Goal: Transaction & Acquisition: Purchase product/service

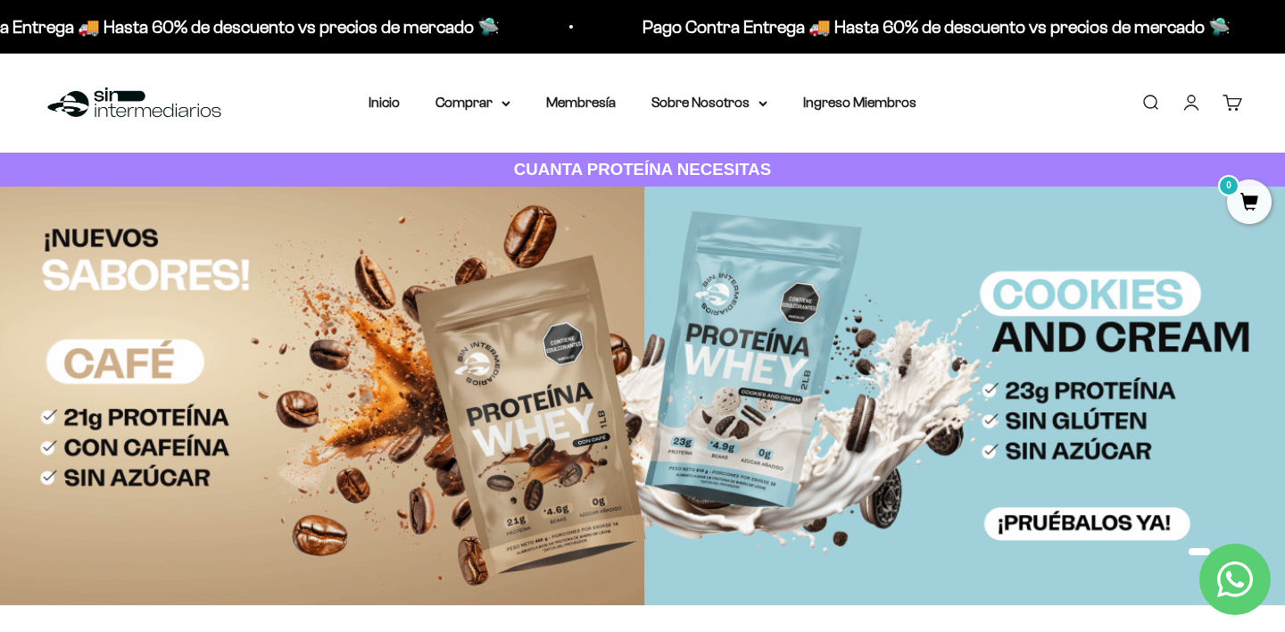
click at [1196, 96] on link "Iniciar sesión" at bounding box center [1192, 103] width 20 height 20
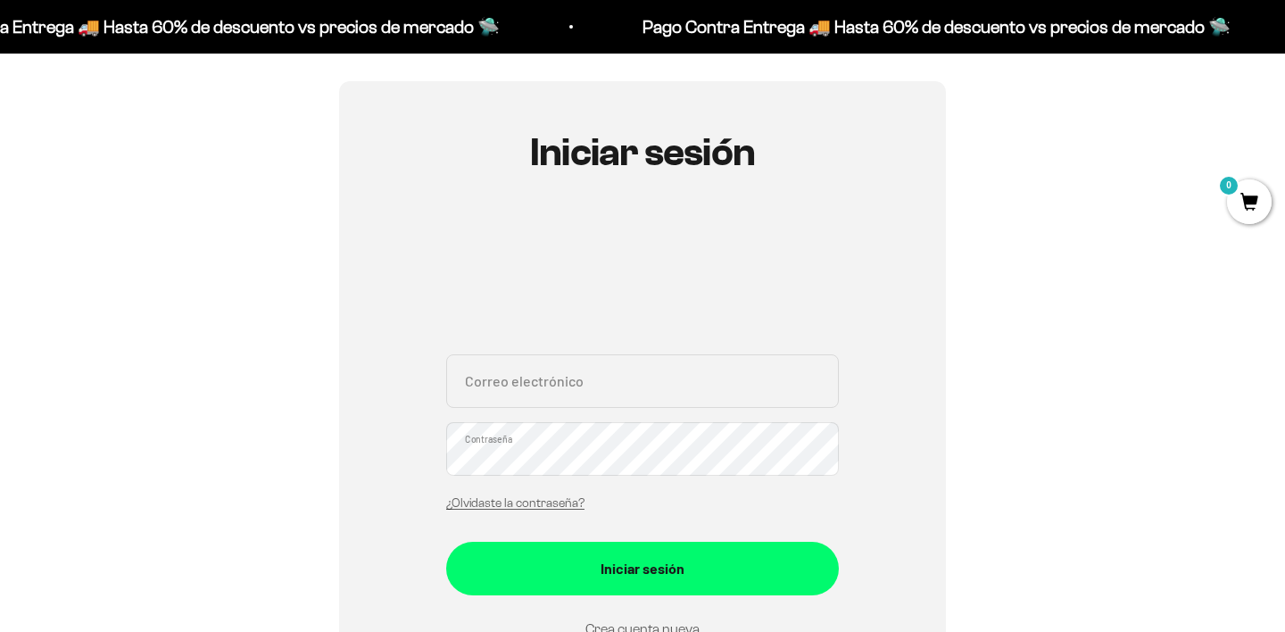
scroll to position [163, 0]
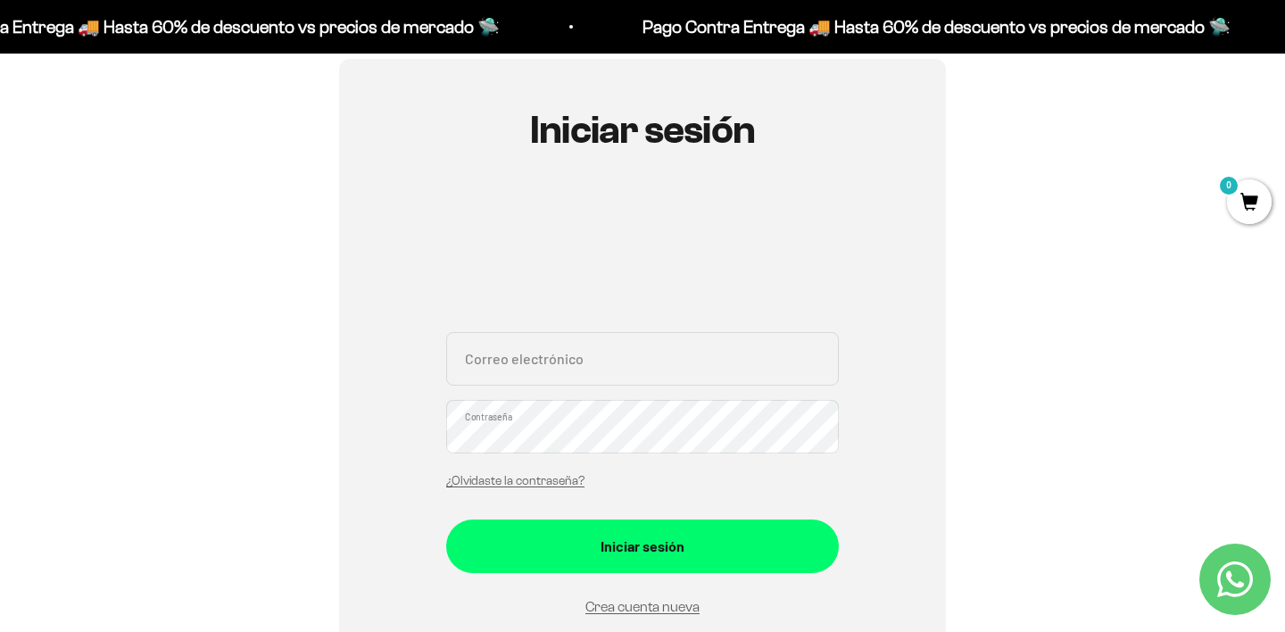
click at [560, 395] on div "Correo electrónico Contraseña ¿Olvidaste la contraseña?" at bounding box center [642, 415] width 393 height 166
click at [553, 362] on input "Correo electrónico" at bounding box center [642, 359] width 393 height 54
type input "daniellondono1@gmail.com"
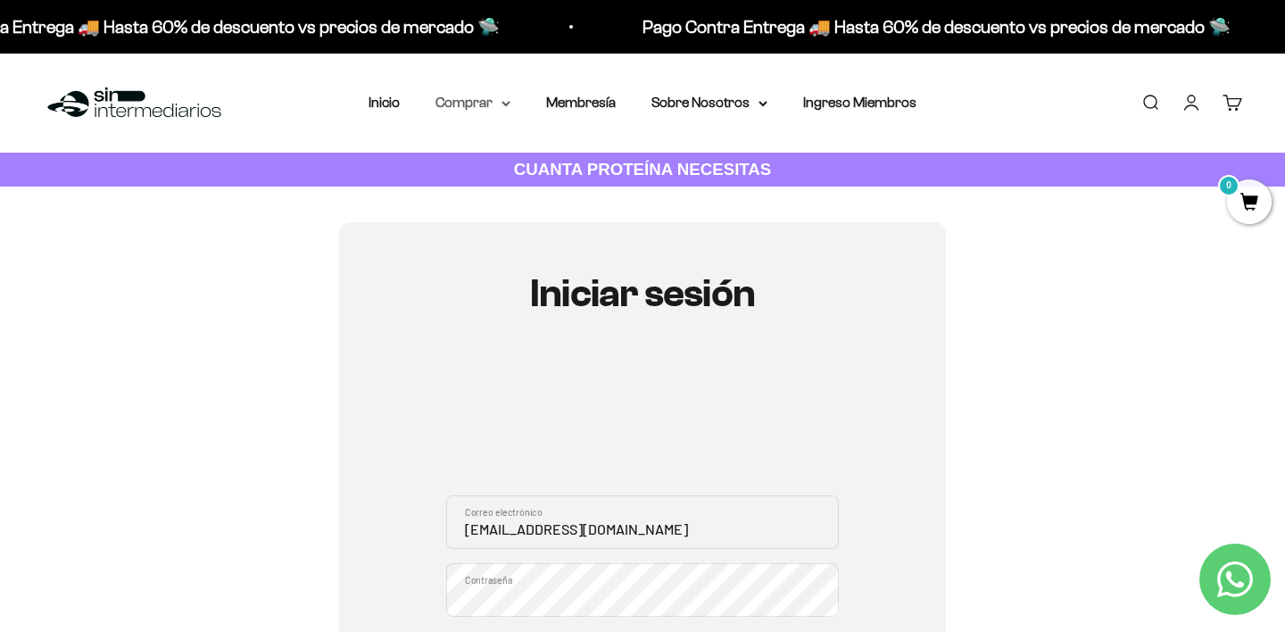
click at [490, 104] on summary "Comprar" at bounding box center [473, 102] width 75 height 23
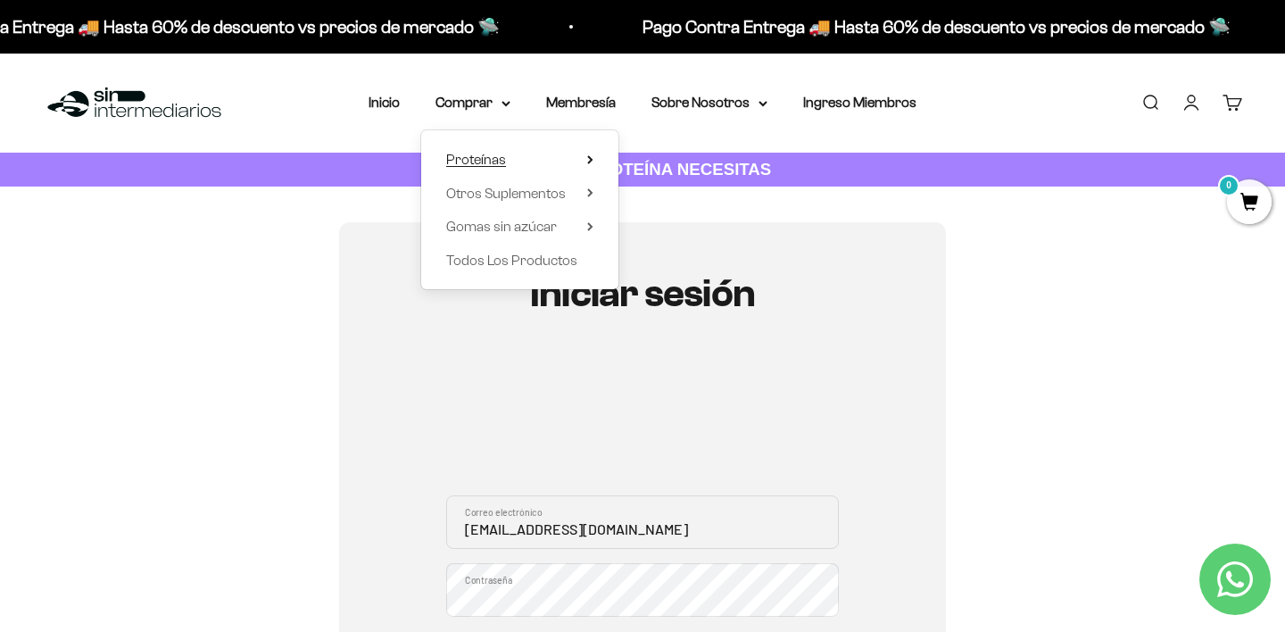
click at [585, 157] on summary "Proteínas" at bounding box center [519, 159] width 147 height 23
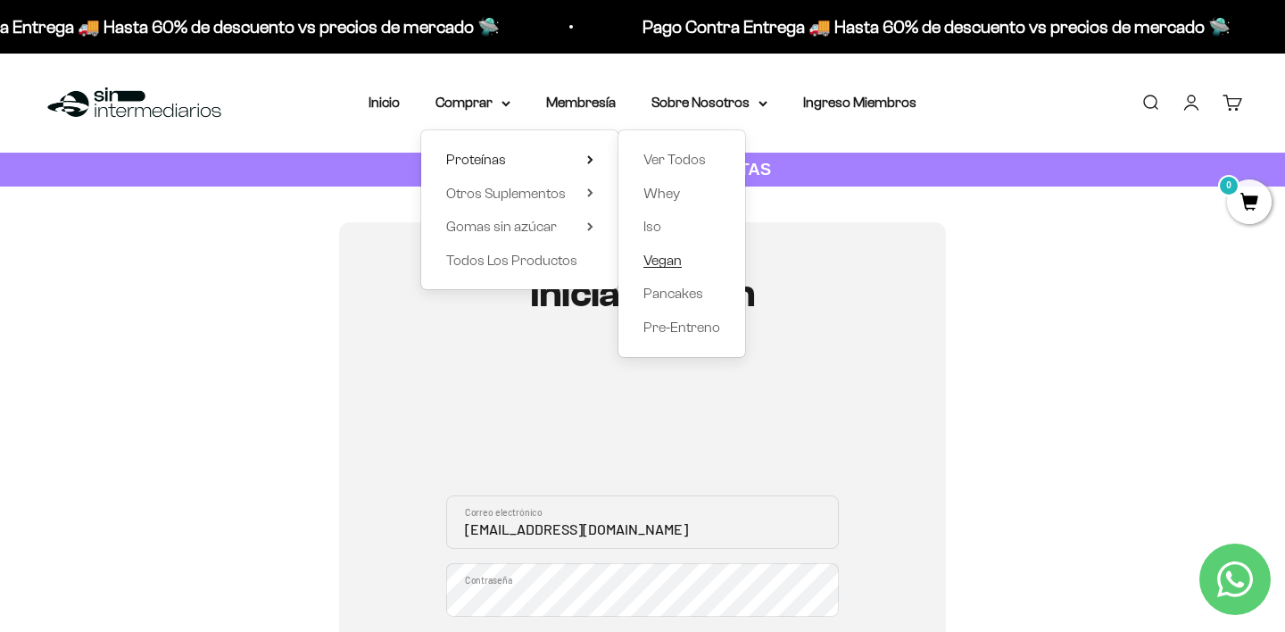
click at [663, 258] on span "Vegan" at bounding box center [662, 260] width 38 height 15
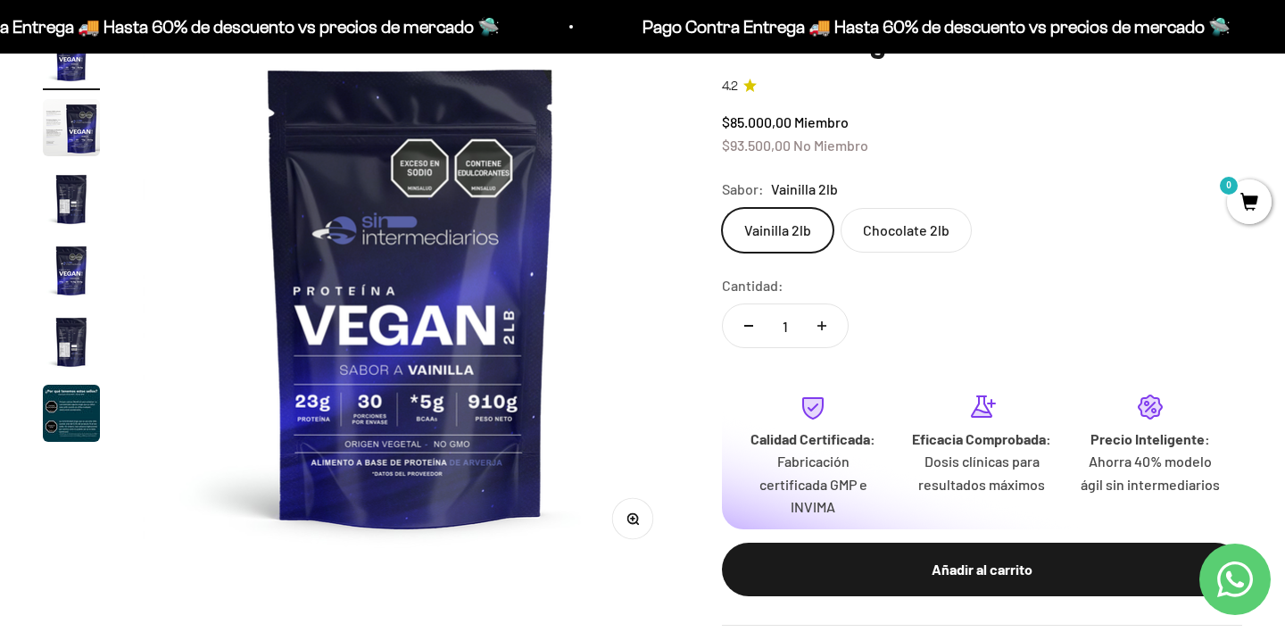
scroll to position [187, 0]
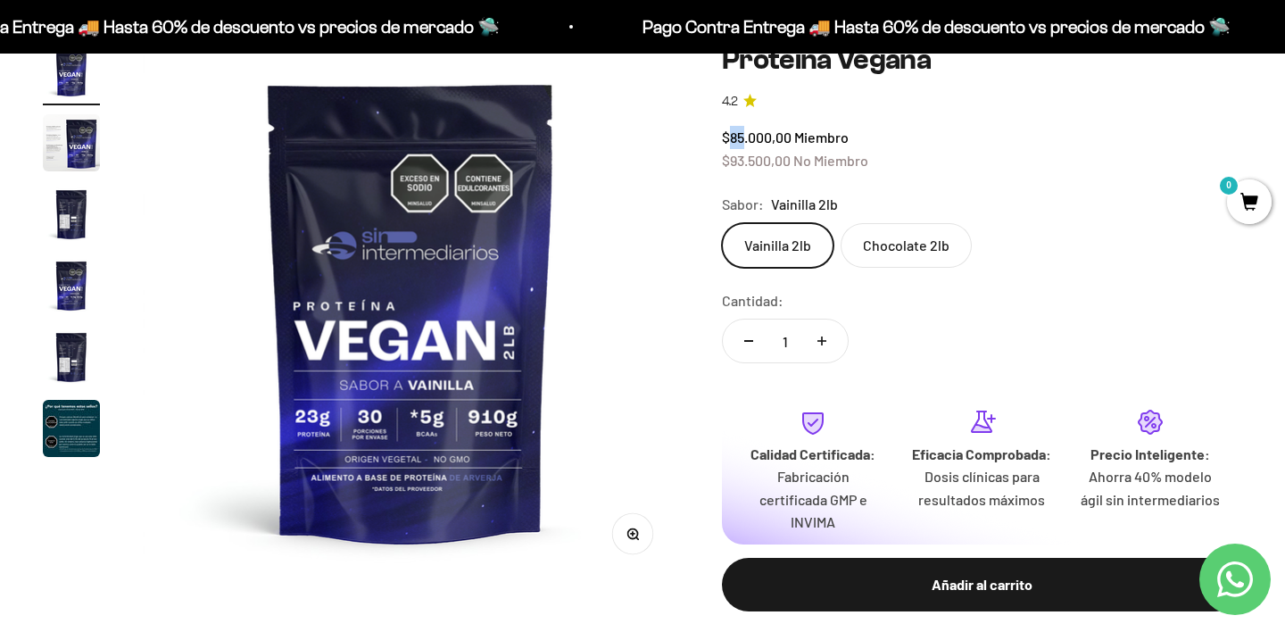
drag, startPoint x: 732, startPoint y: 142, endPoint x: 744, endPoint y: 143, distance: 12.5
click at [744, 143] on span "$85.000,00" at bounding box center [757, 137] width 70 height 17
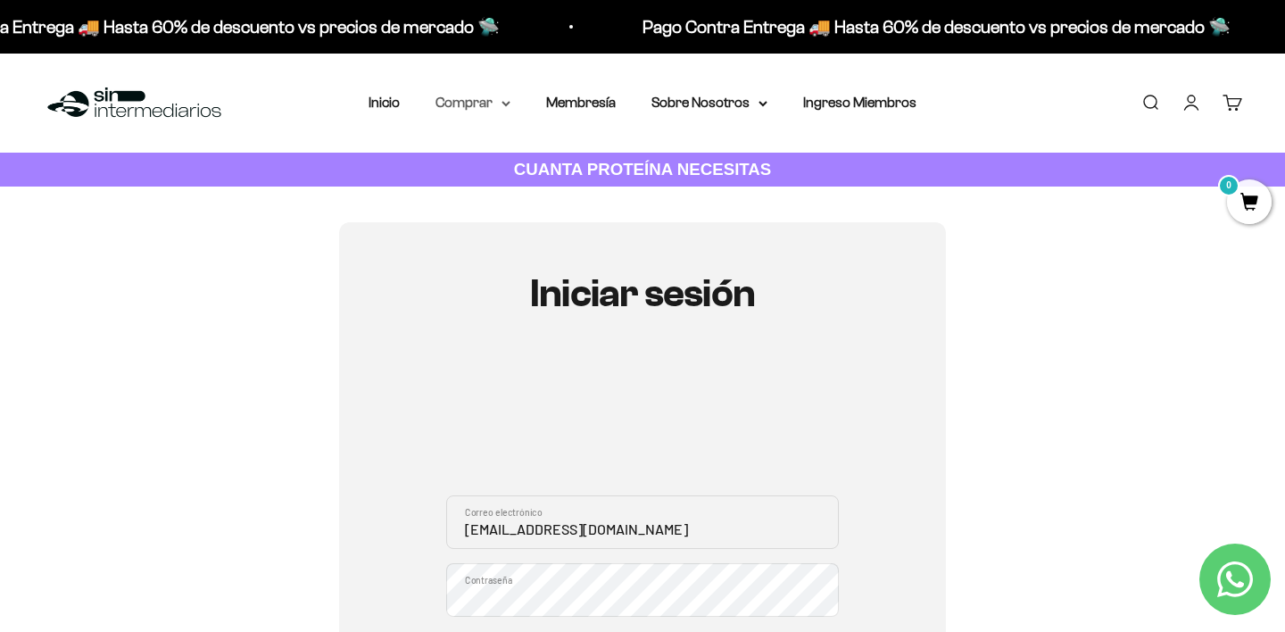
click at [499, 103] on summary "Comprar" at bounding box center [473, 102] width 75 height 23
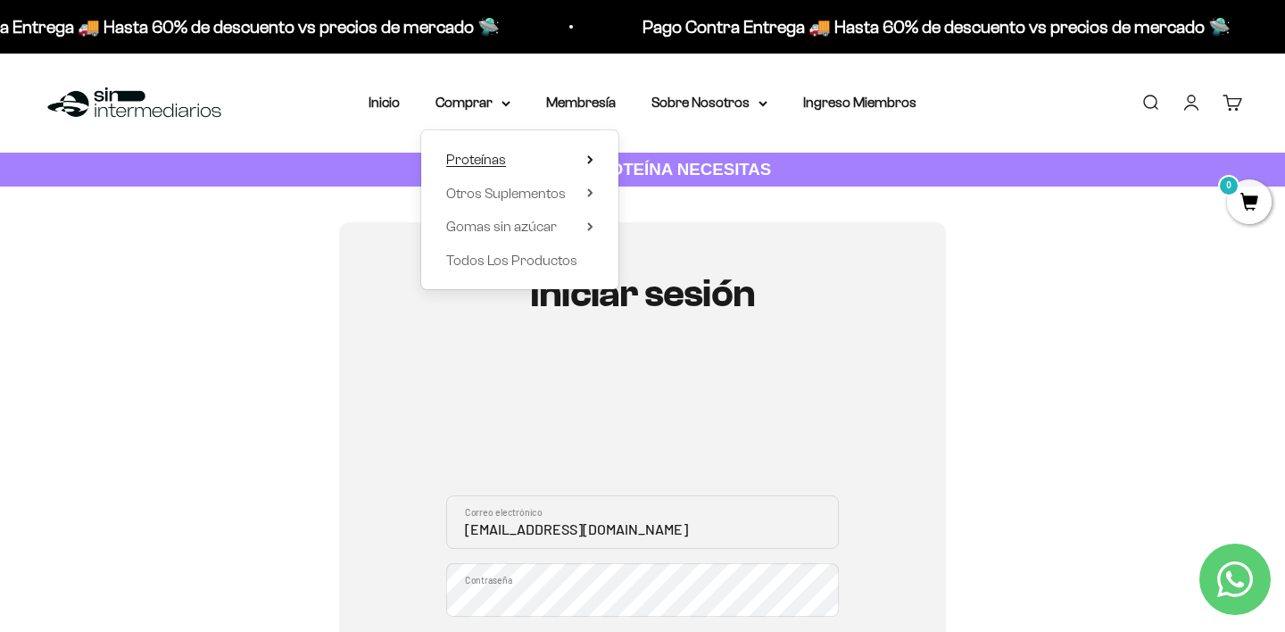
click at [588, 156] on icon at bounding box center [590, 159] width 4 height 7
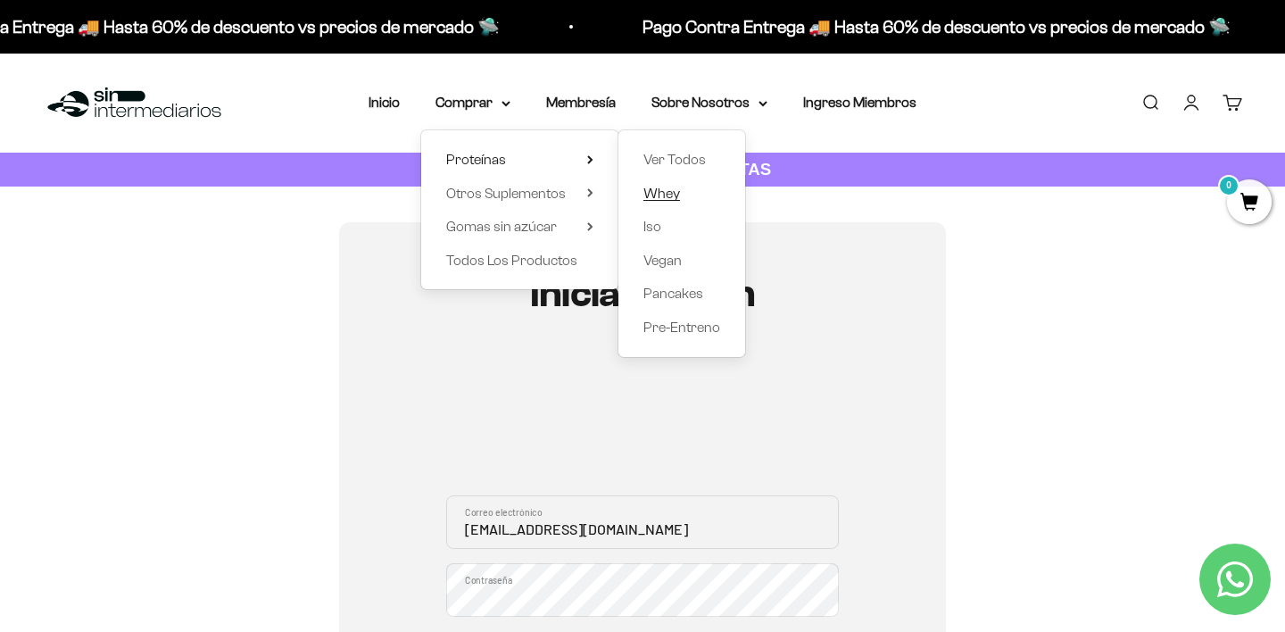
click at [663, 200] on span "Whey" at bounding box center [661, 193] width 37 height 15
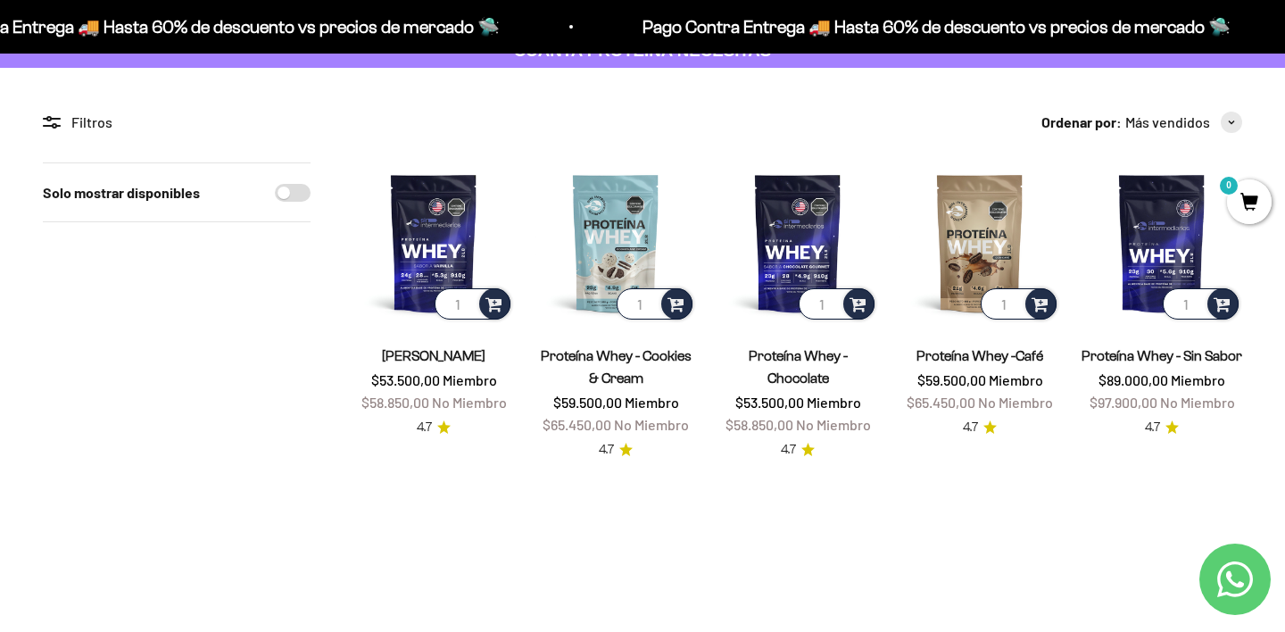
scroll to position [121, 0]
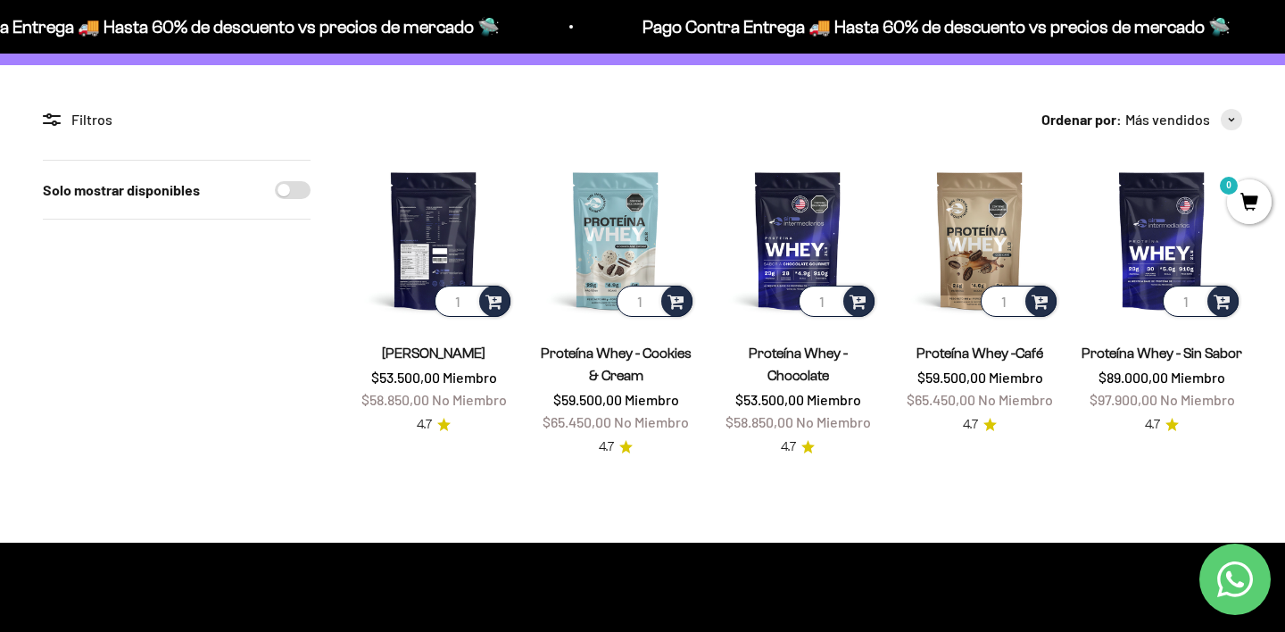
click at [428, 236] on img at bounding box center [433, 240] width 161 height 161
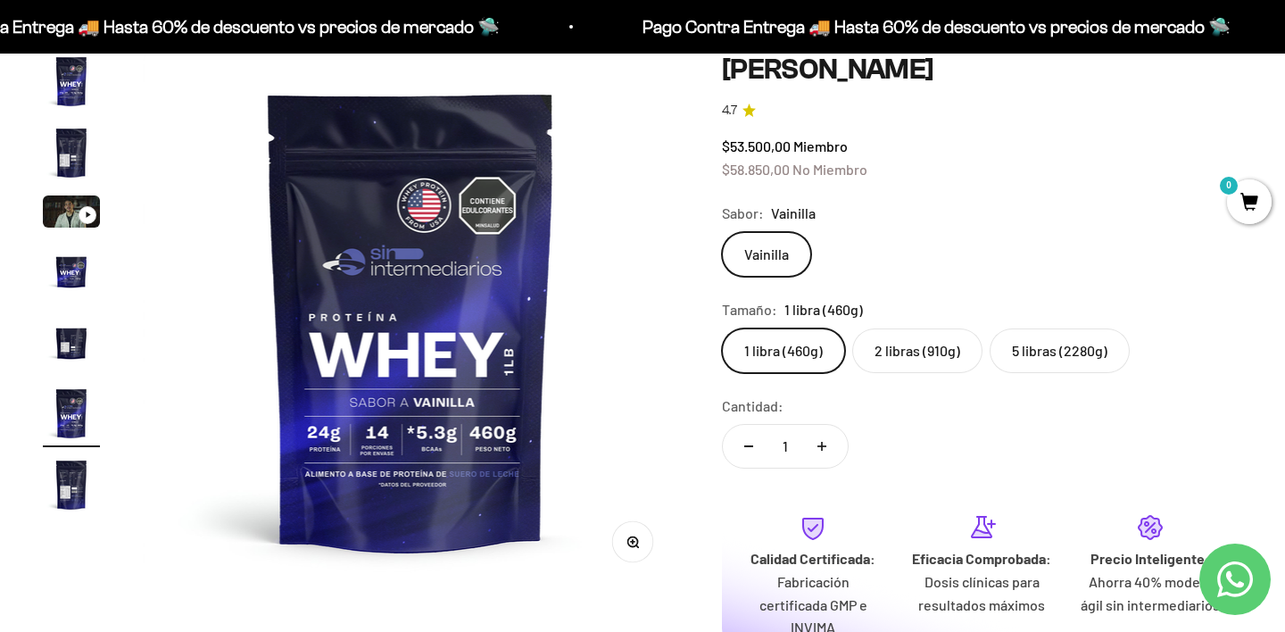
scroll to position [145, 0]
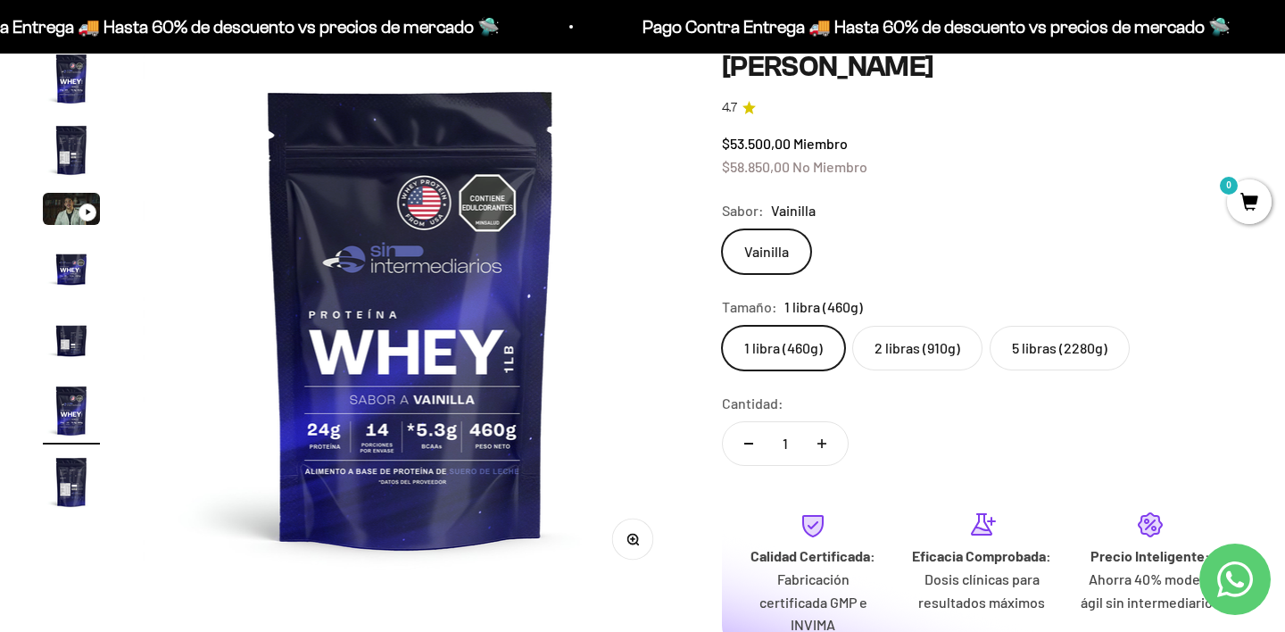
click at [1026, 358] on label "5 libras (2280g)" at bounding box center [1060, 348] width 140 height 45
click at [722, 326] on input "5 libras (2280g)" at bounding box center [721, 325] width 1 height 1
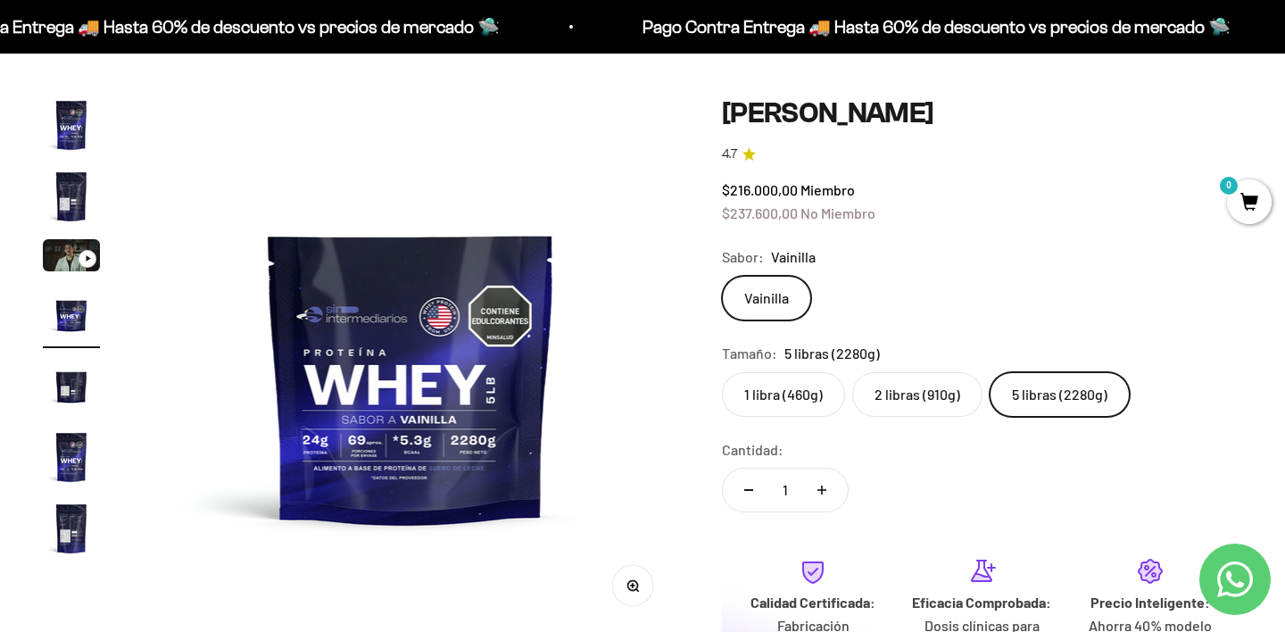
scroll to position [91, 0]
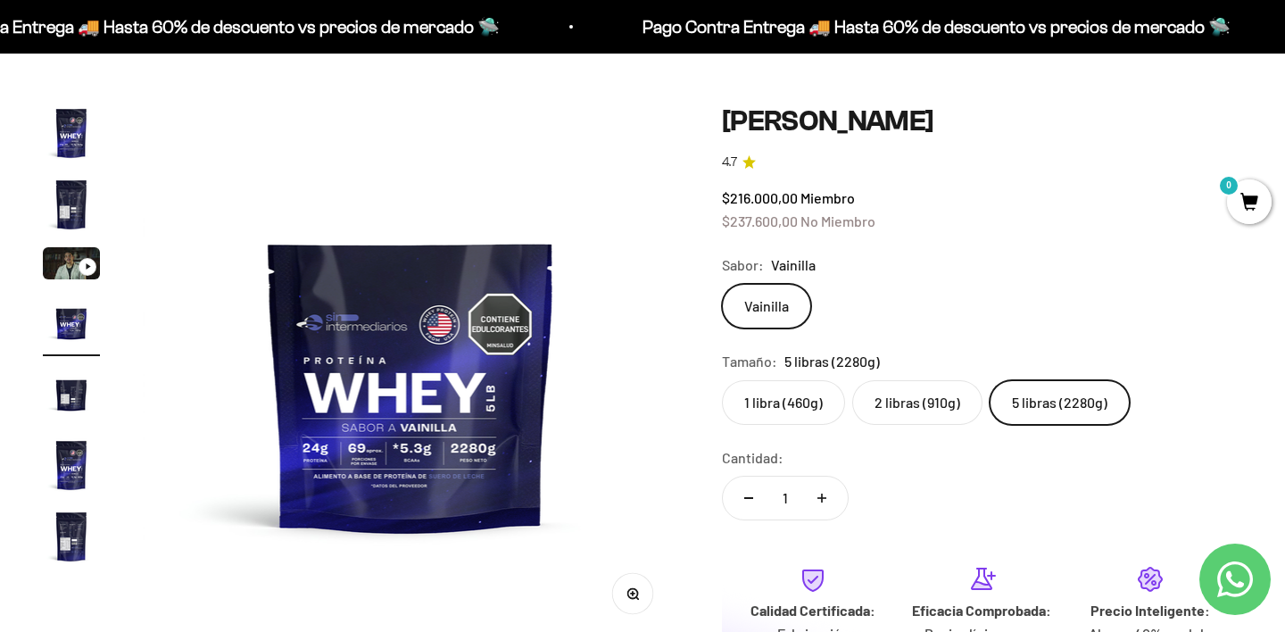
click at [944, 402] on label "2 libras (910g)" at bounding box center [917, 402] width 130 height 45
click at [722, 380] on input "2 libras (910g)" at bounding box center [721, 379] width 1 height 1
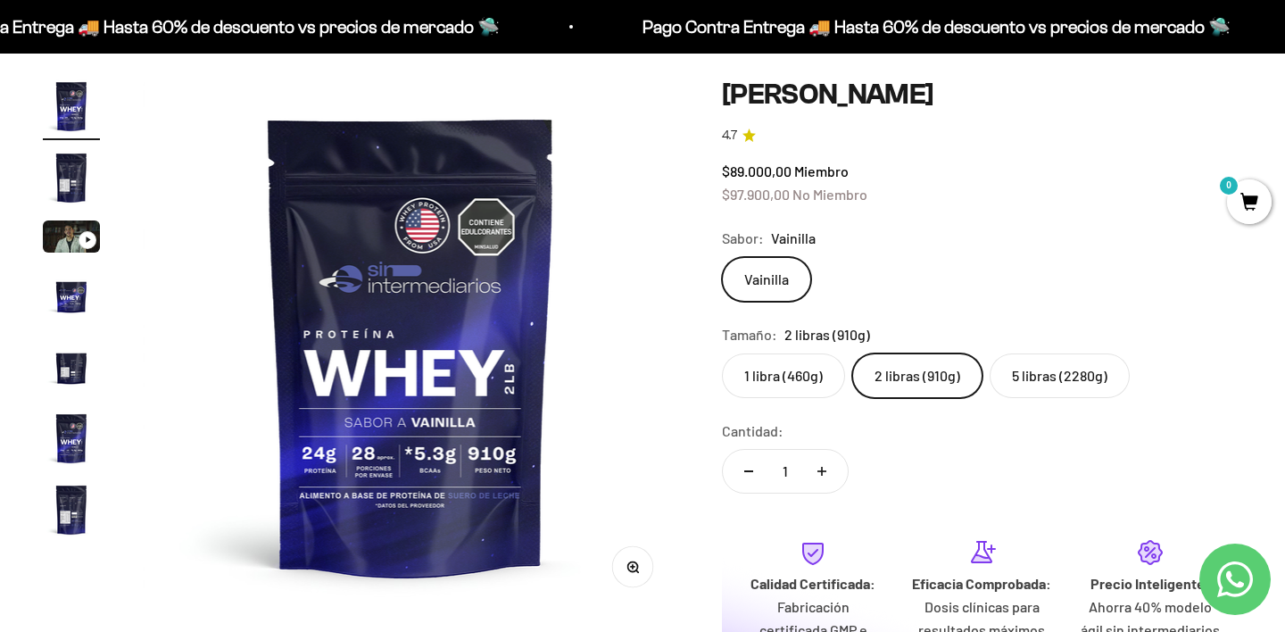
scroll to position [98, 0]
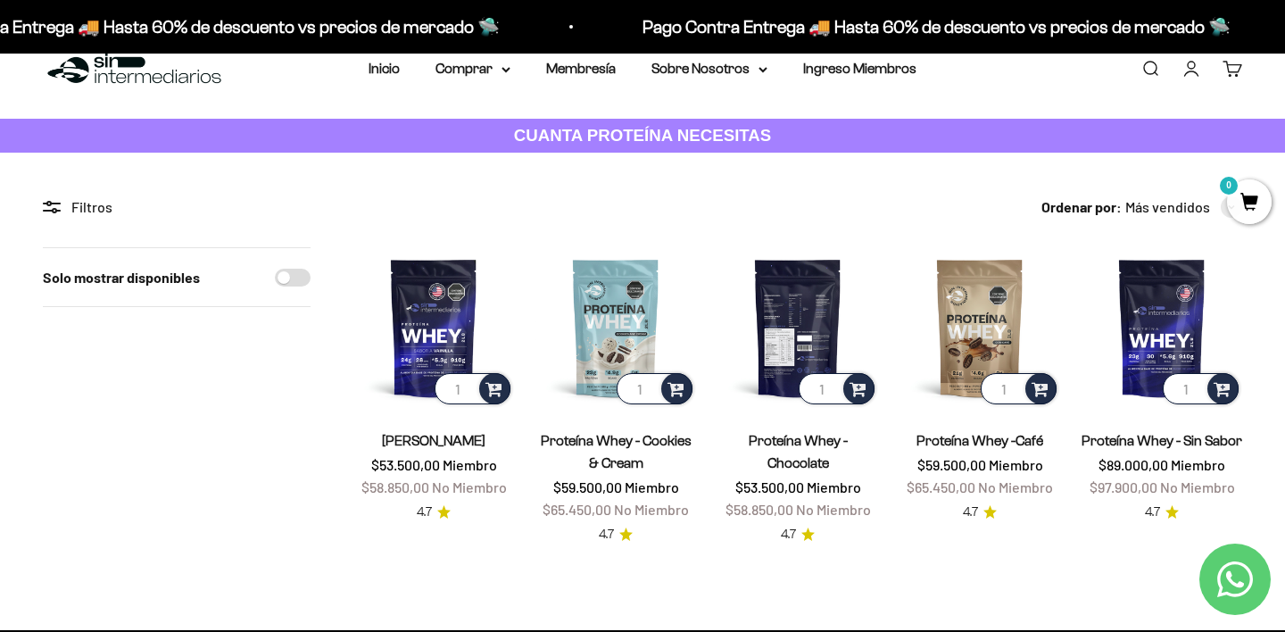
scroll to position [33, 0]
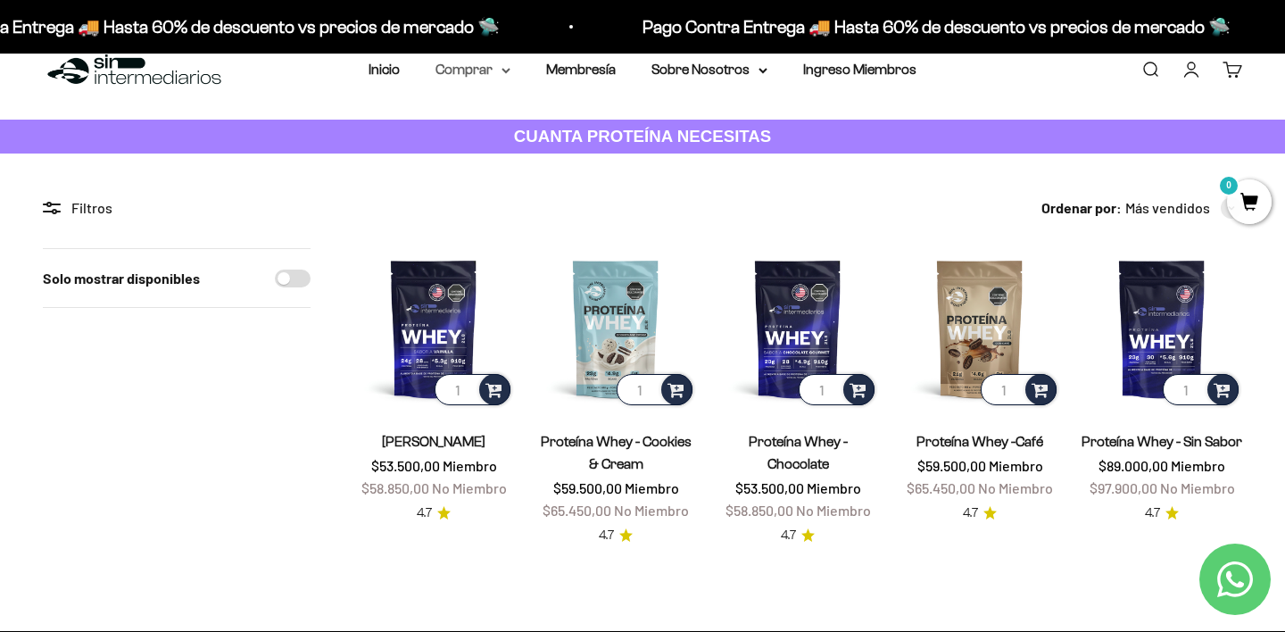
click at [499, 68] on summary "Comprar" at bounding box center [473, 69] width 75 height 23
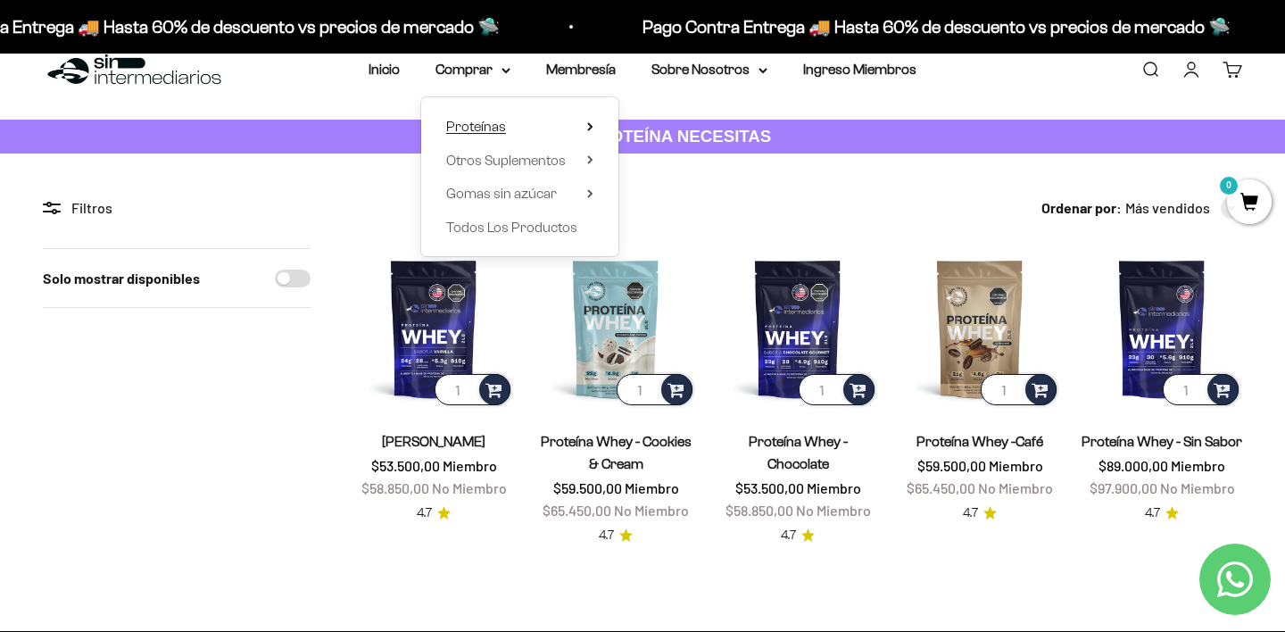
click at [589, 123] on icon at bounding box center [590, 126] width 4 height 7
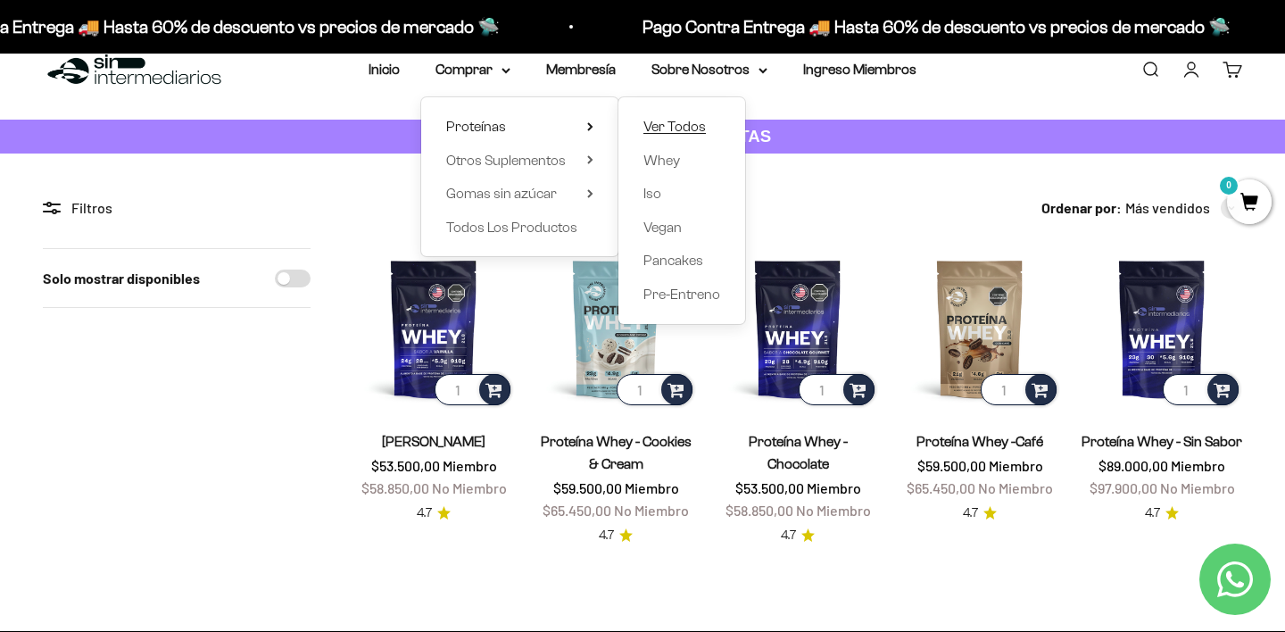
click at [660, 124] on span "Ver Todos" at bounding box center [674, 126] width 62 height 15
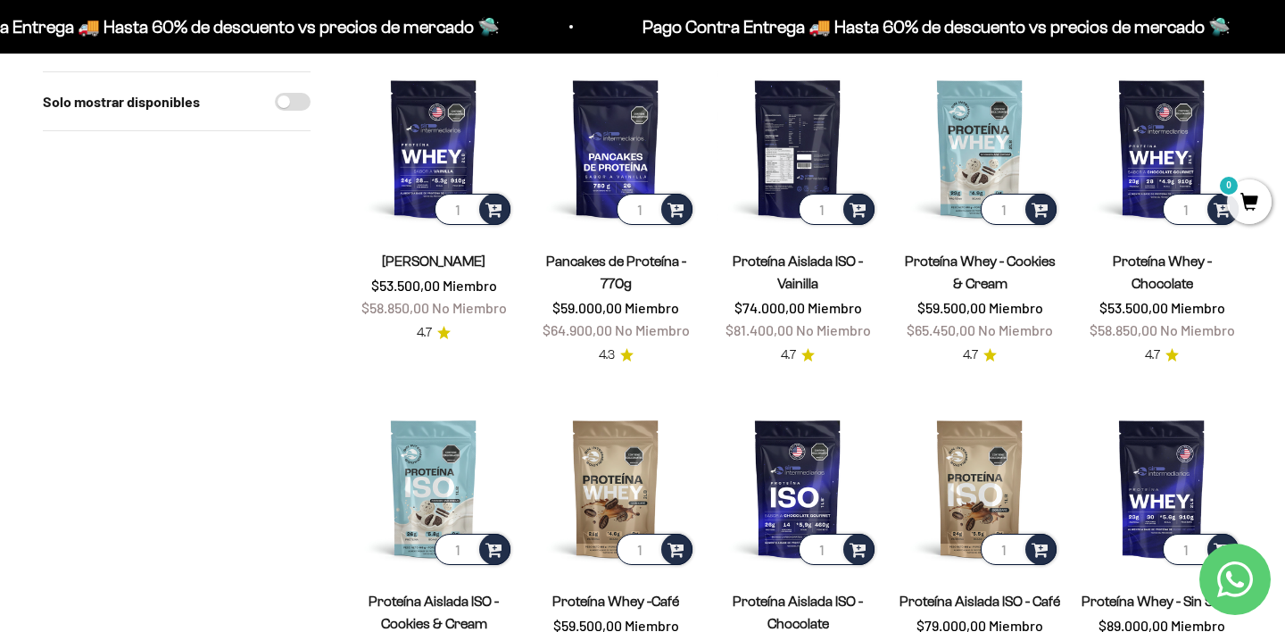
scroll to position [204, 0]
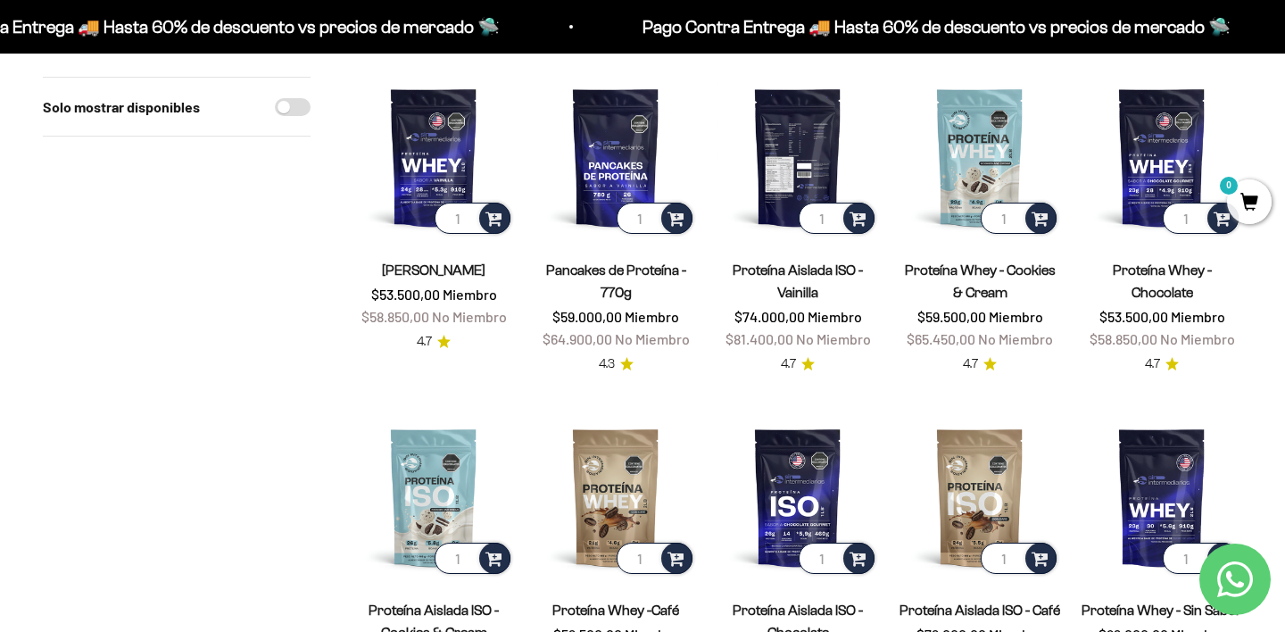
click at [791, 156] on img at bounding box center [798, 157] width 161 height 161
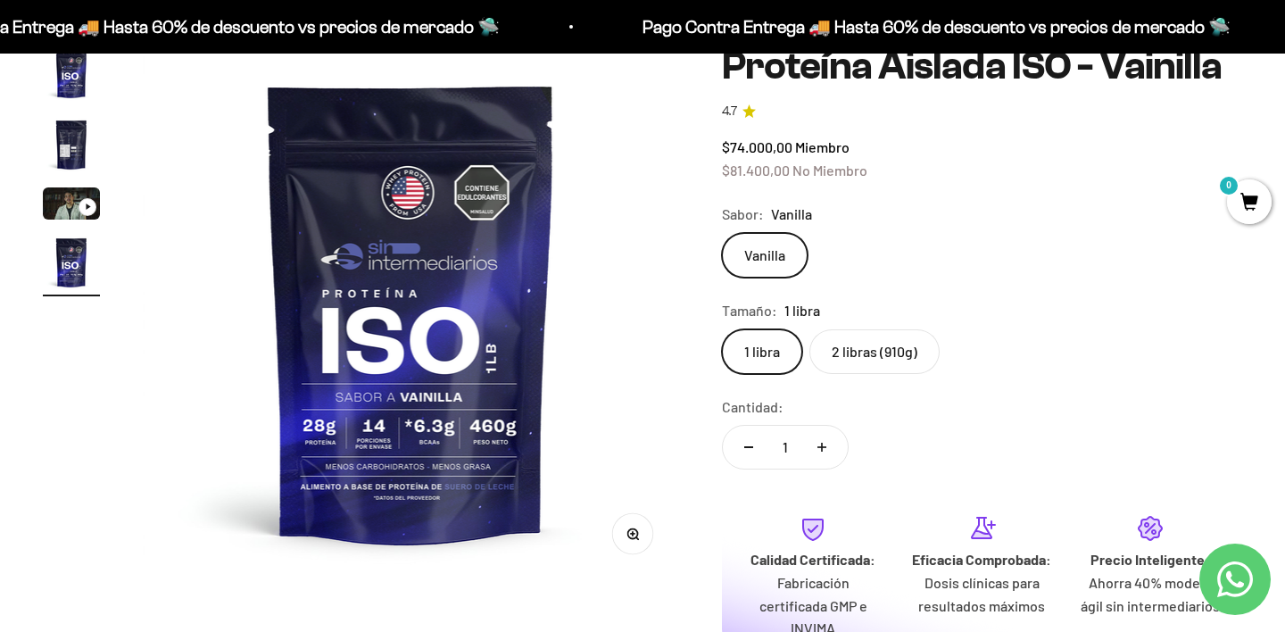
scroll to position [154, 0]
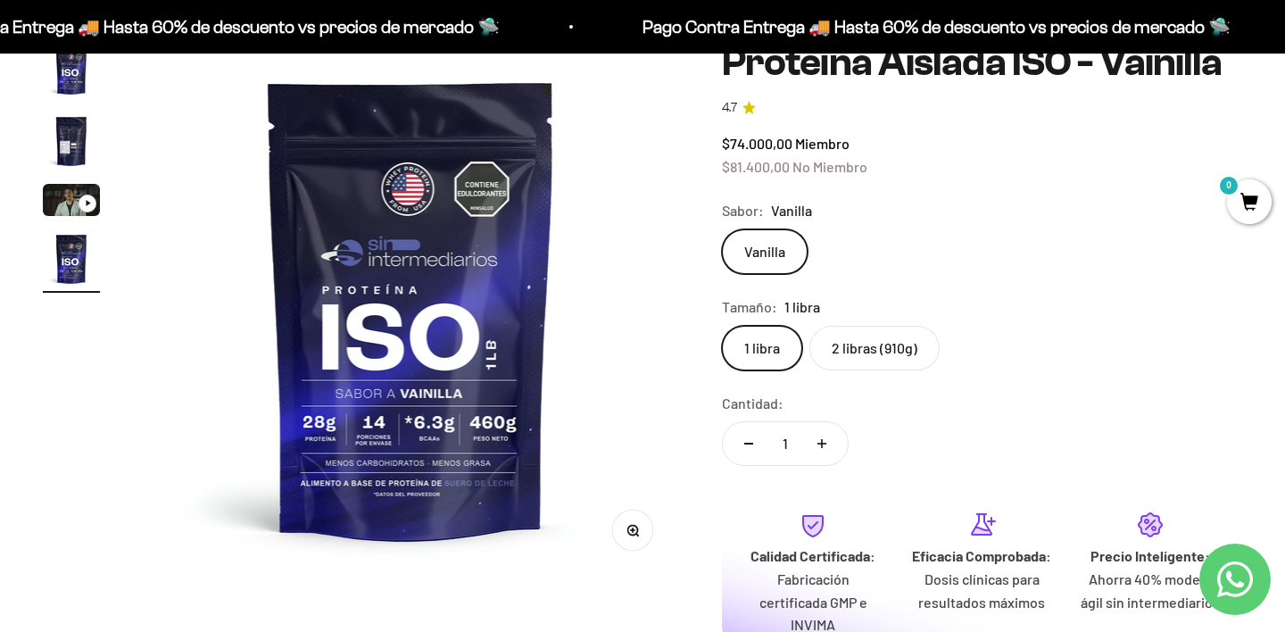
click at [881, 353] on label "2 libras (910g)" at bounding box center [874, 348] width 130 height 45
click at [722, 326] on input "2 libras (910g)" at bounding box center [721, 325] width 1 height 1
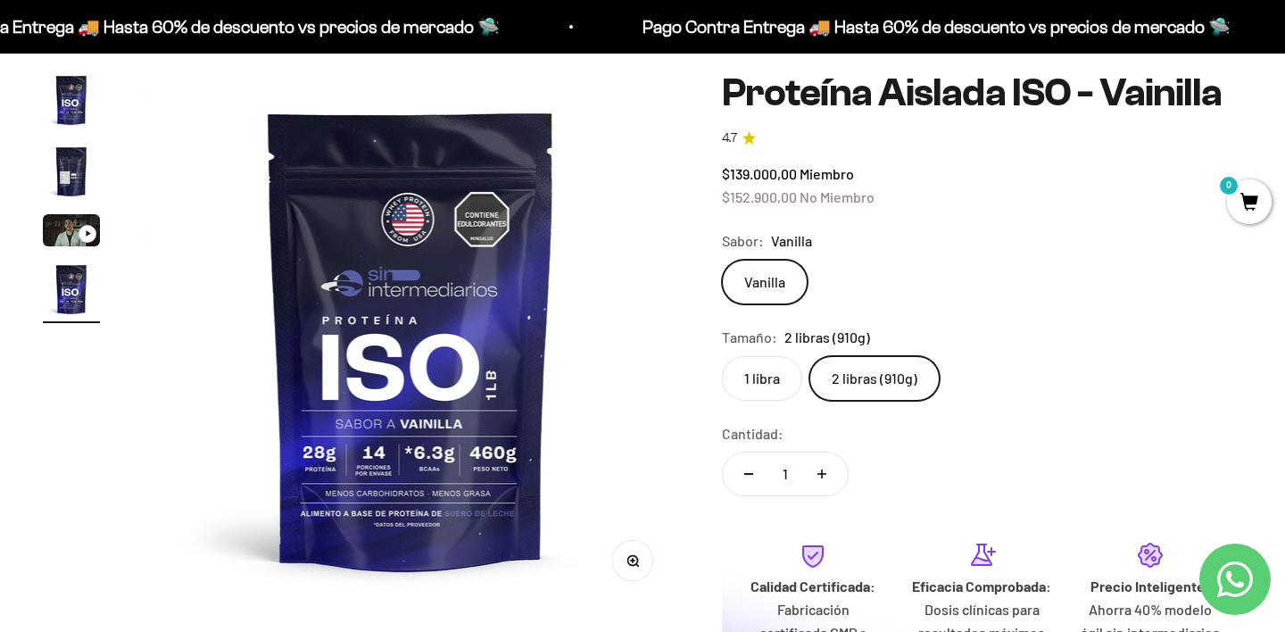
scroll to position [125, 0]
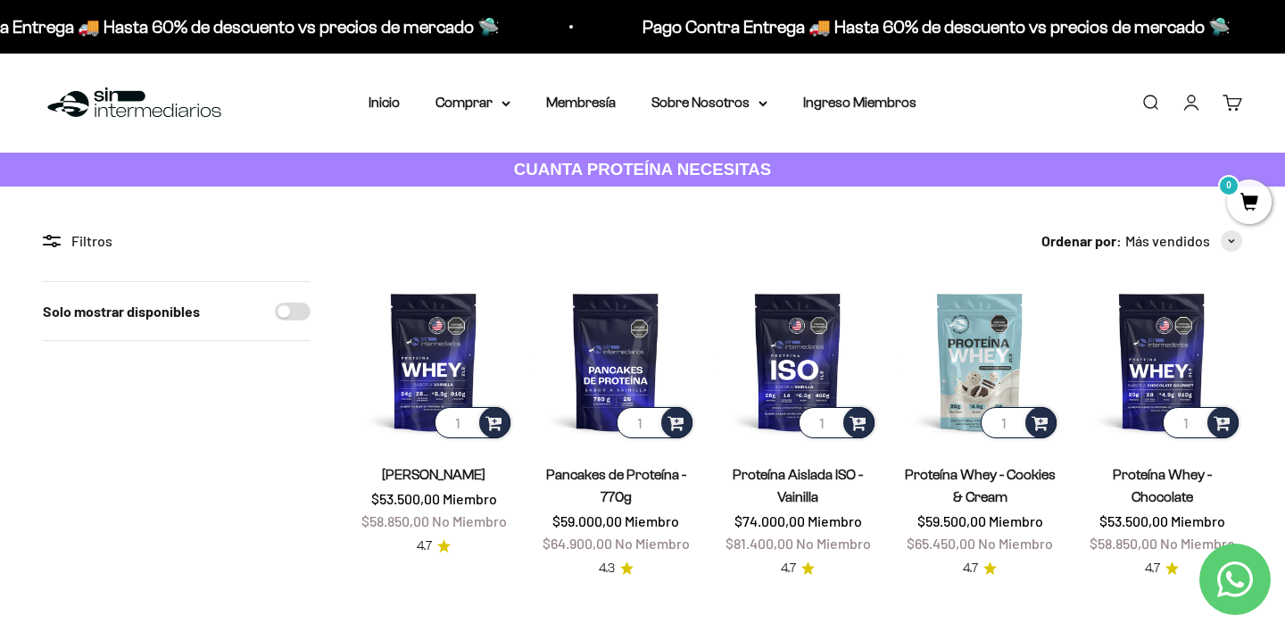
click at [512, 102] on nav "Inicio Comprar Proteínas Ver Todos Whey Iso Vegan" at bounding box center [643, 102] width 548 height 23
click at [507, 102] on icon at bounding box center [506, 104] width 9 height 6
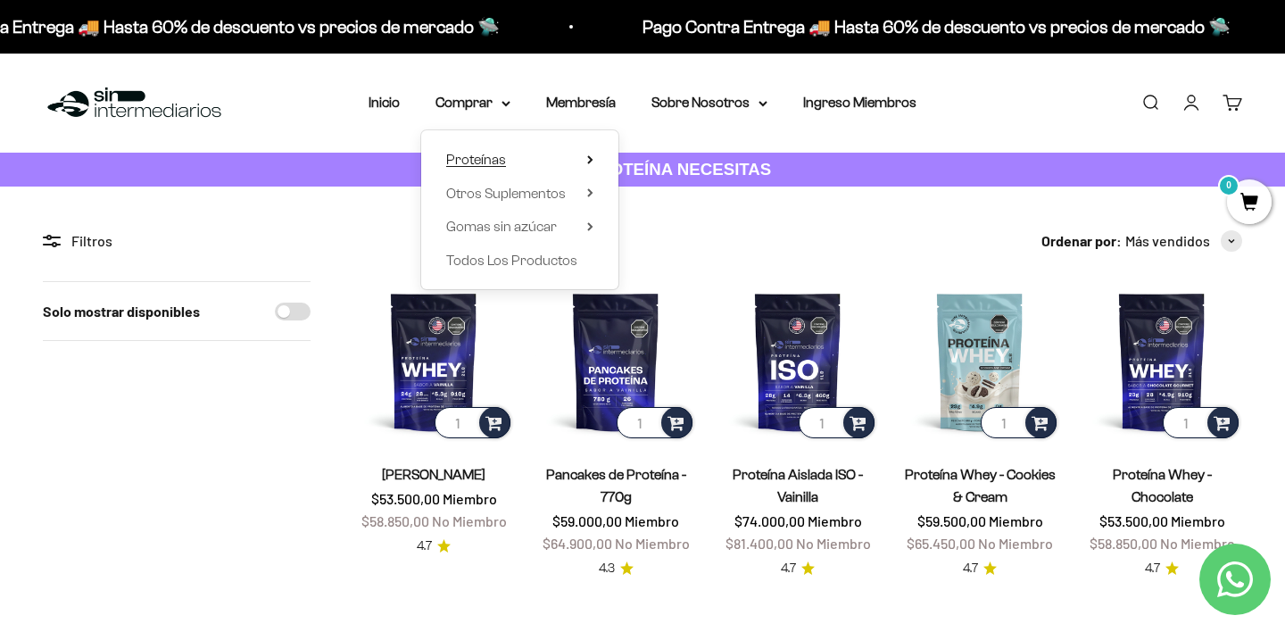
click at [586, 162] on summary "Proteínas" at bounding box center [519, 159] width 147 height 23
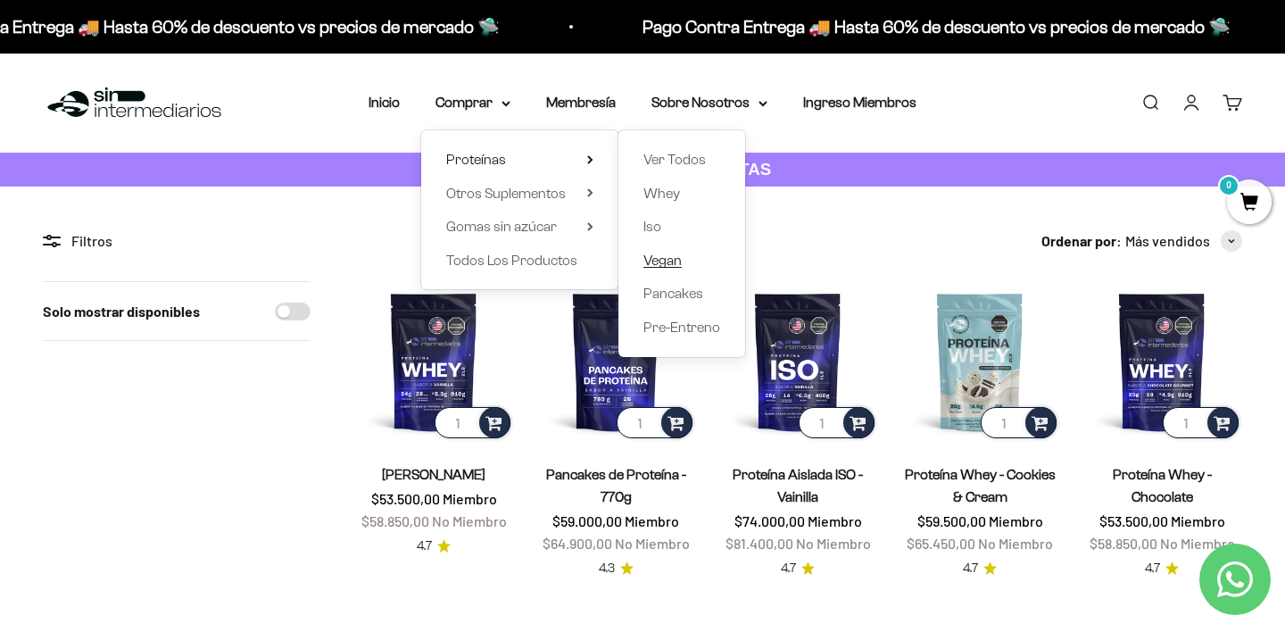
click at [665, 258] on span "Vegan" at bounding box center [662, 260] width 38 height 15
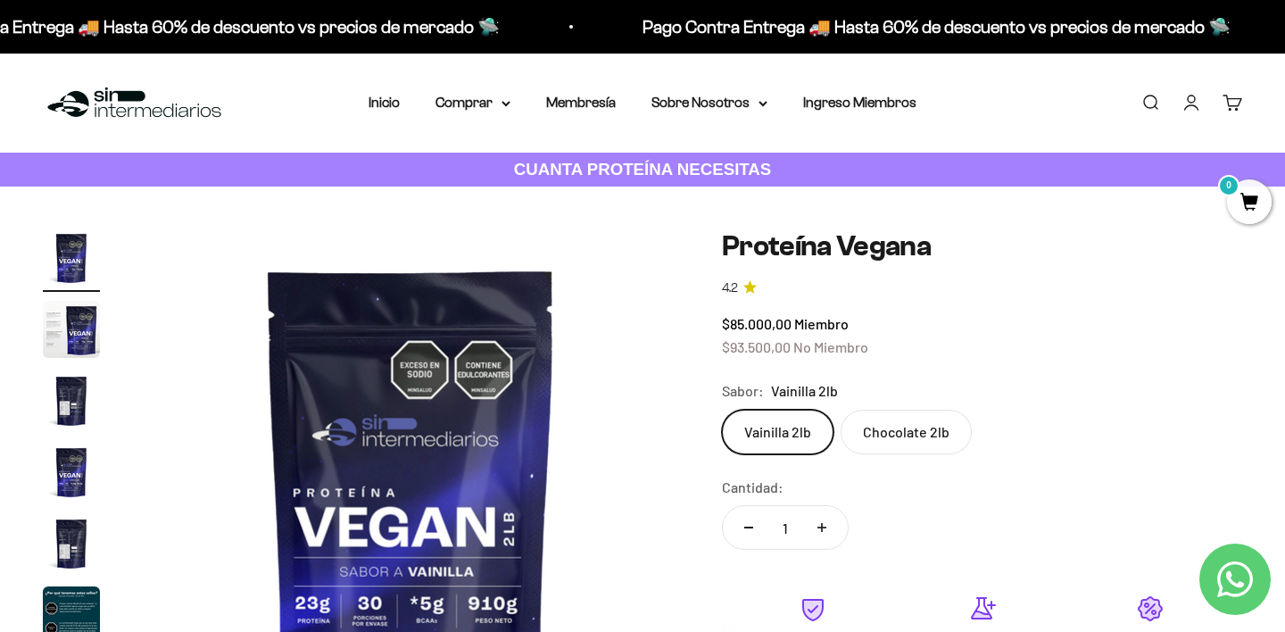
click at [1190, 102] on link "Iniciar sesión" at bounding box center [1192, 103] width 20 height 20
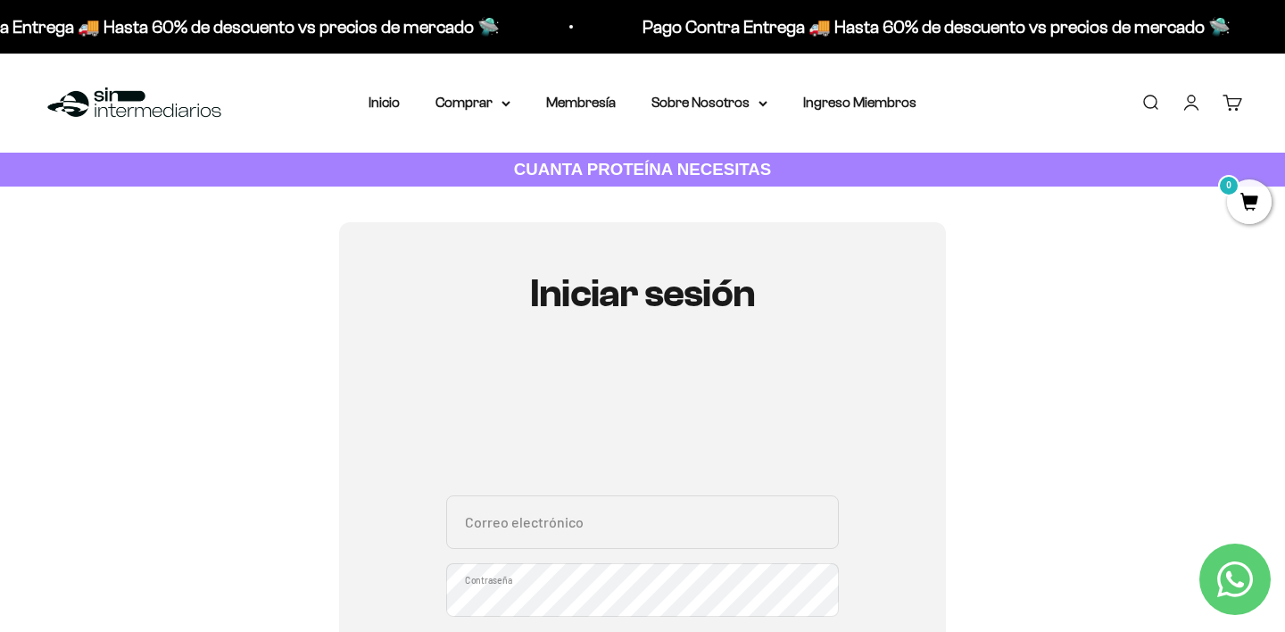
click at [649, 524] on input "Correo electrónico" at bounding box center [642, 522] width 393 height 54
paste input "[EMAIL_ADDRESS][DOMAIN_NAME]"
type input "[EMAIL_ADDRESS][DOMAIN_NAME]"
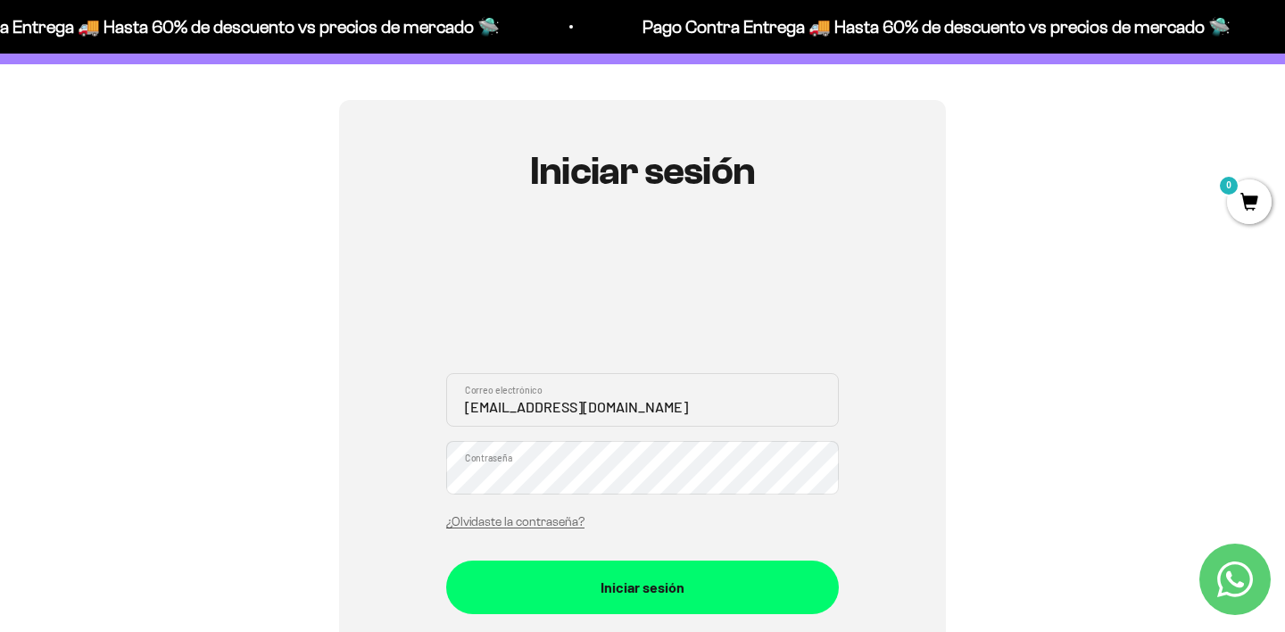
scroll to position [123, 0]
